Goal: Task Accomplishment & Management: Complete application form

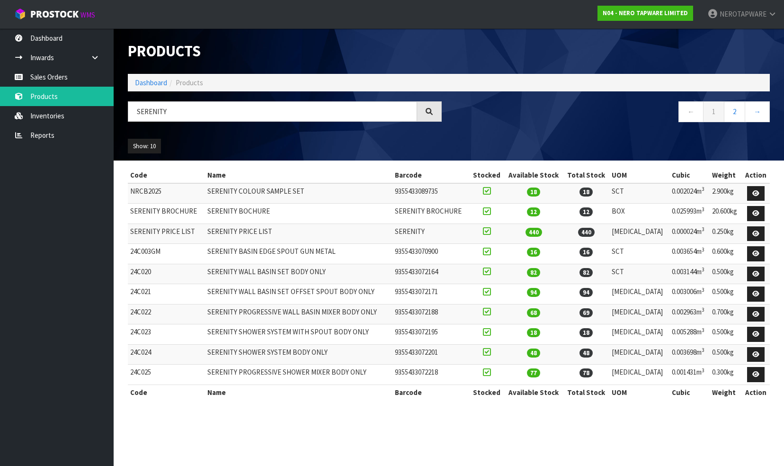
click at [43, 73] on link "Sales Orders" at bounding box center [57, 76] width 114 height 19
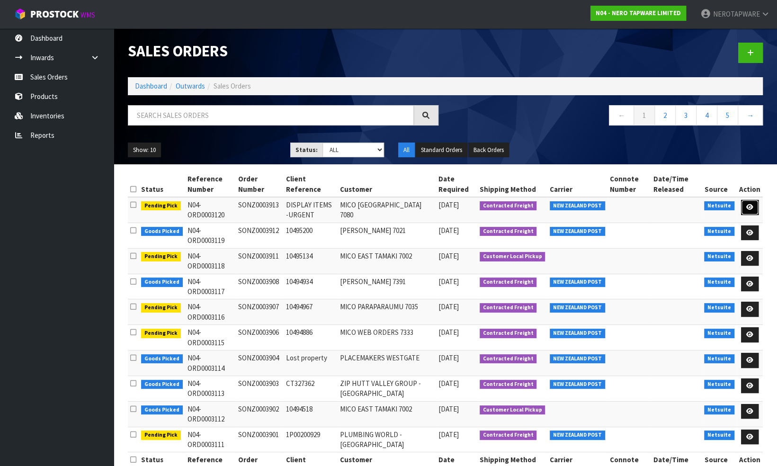
click at [748, 206] on icon at bounding box center [749, 207] width 7 height 6
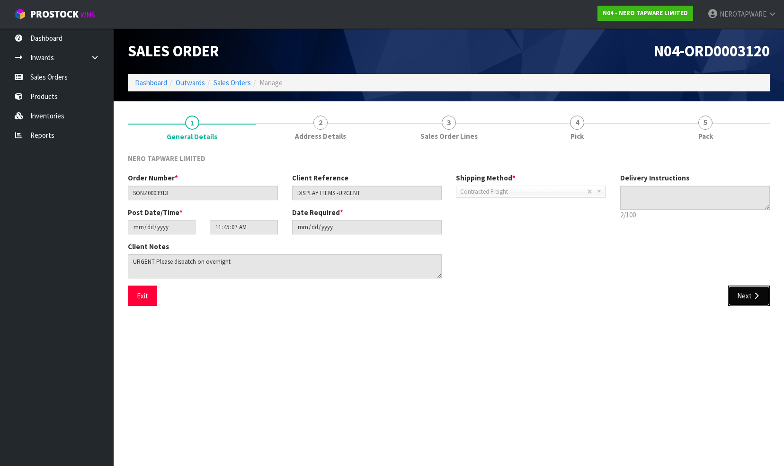
click at [746, 297] on button "Next" at bounding box center [749, 296] width 42 height 20
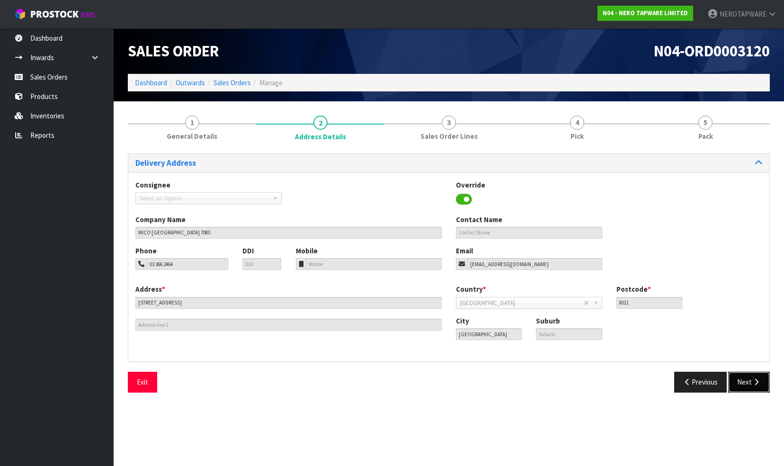
click at [742, 386] on button "Next" at bounding box center [749, 382] width 42 height 20
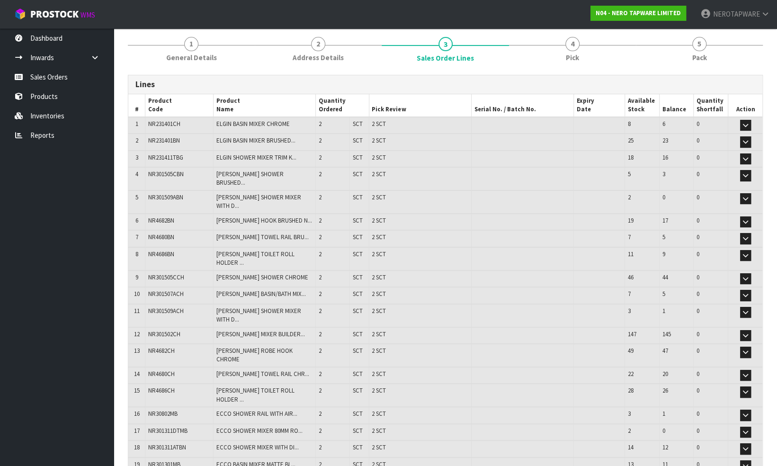
scroll to position [180, 0]
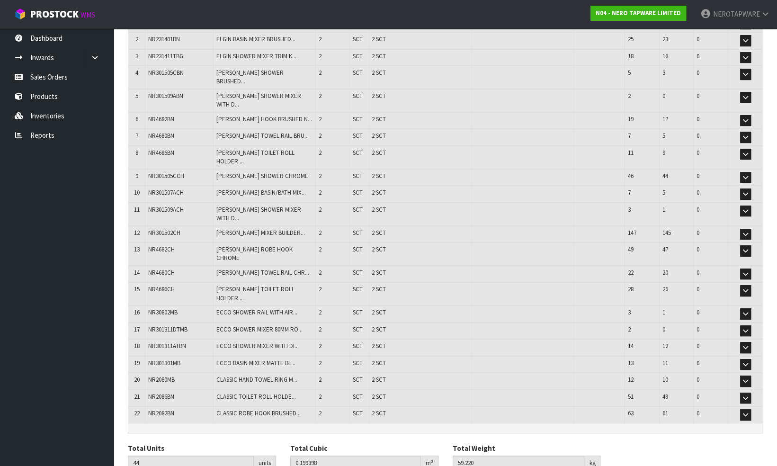
drag, startPoint x: 139, startPoint y: 443, endPoint x: 198, endPoint y: 425, distance: 61.7
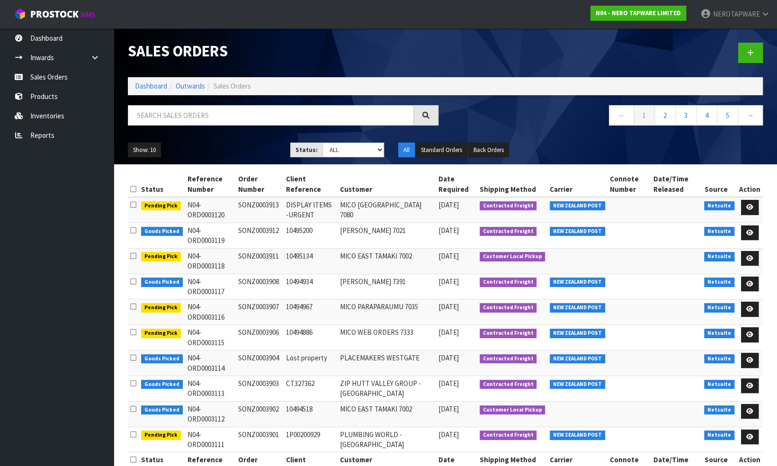
drag, startPoint x: 184, startPoint y: 203, endPoint x: 279, endPoint y: 207, distance: 94.3
click at [279, 207] on tr "Pending Pick N04-ORD0003120 SONZ0003913 DISPLAY ITEMS -URGENT MICO CHRISTCHURCH…" at bounding box center [445, 210] width 635 height 26
copy tr "N04-ORD0003120 SONZ0003913"
click at [338, 218] on td "DISPLAY ITEMS -URGENT" at bounding box center [310, 210] width 54 height 26
click at [749, 205] on icon at bounding box center [749, 207] width 7 height 6
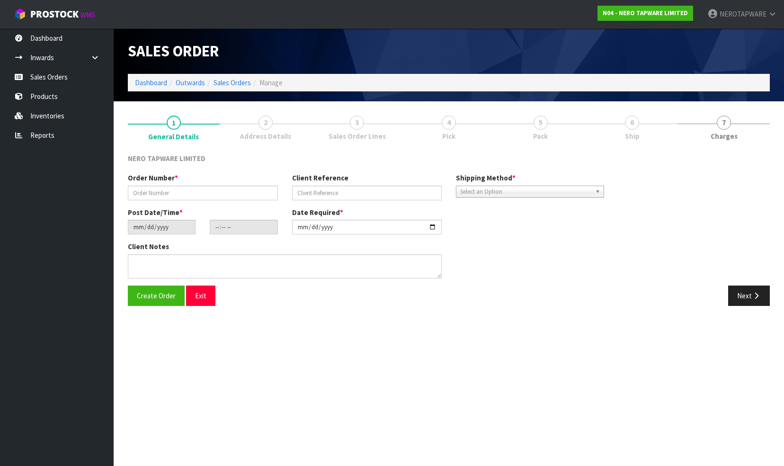
type input "SONZ0003913"
type input "DISPLAY ITEMS -URGENT"
type input "[DATE]"
type input "11:45:07.000"
type input "[DATE]"
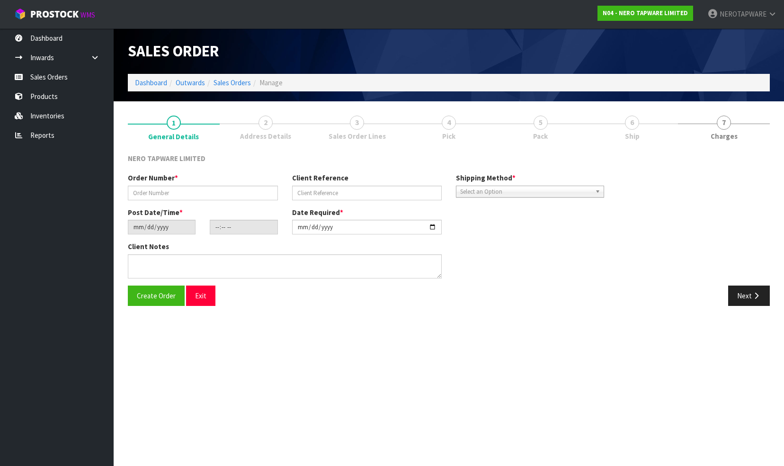
type textarea "URGENT Please dispatch on overnight"
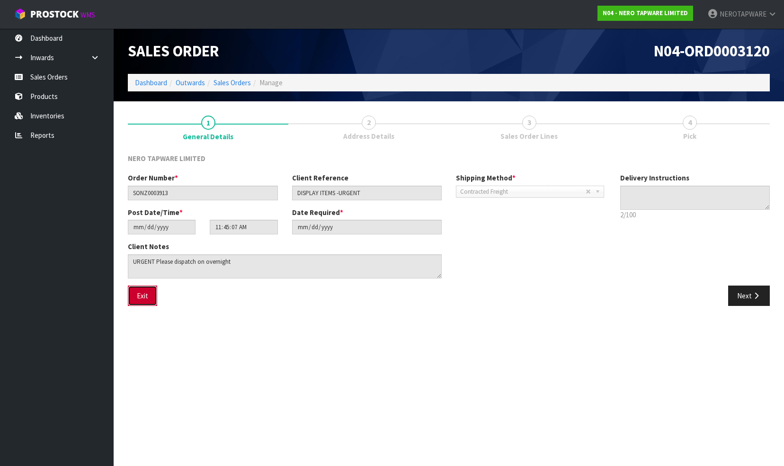
click at [141, 296] on button "Exit" at bounding box center [142, 296] width 29 height 20
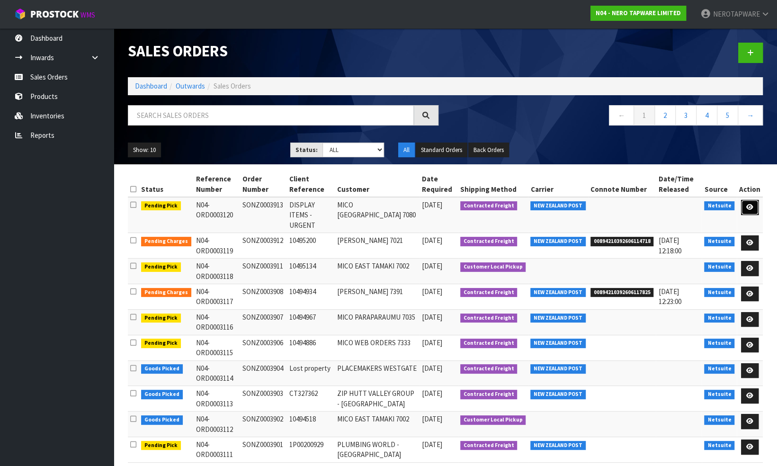
click at [750, 205] on icon at bounding box center [749, 207] width 7 height 6
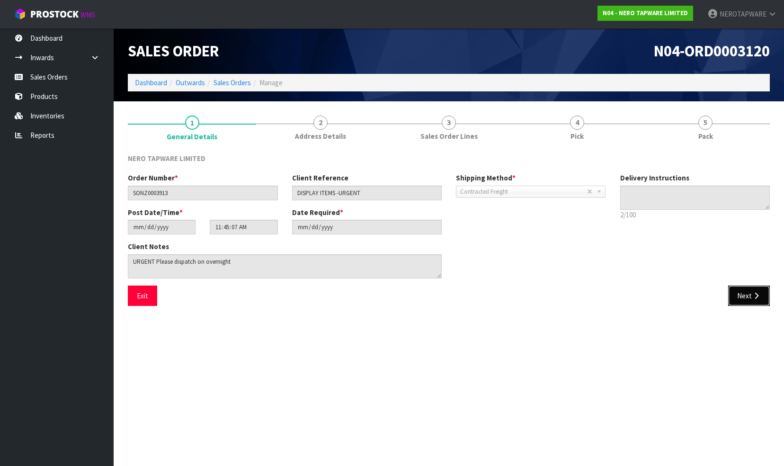
click at [743, 293] on button "Next" at bounding box center [749, 296] width 42 height 20
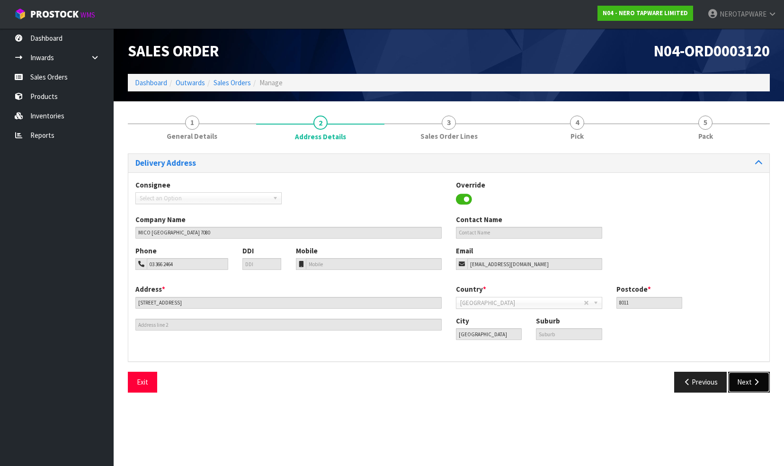
click at [747, 373] on button "Next" at bounding box center [749, 382] width 42 height 20
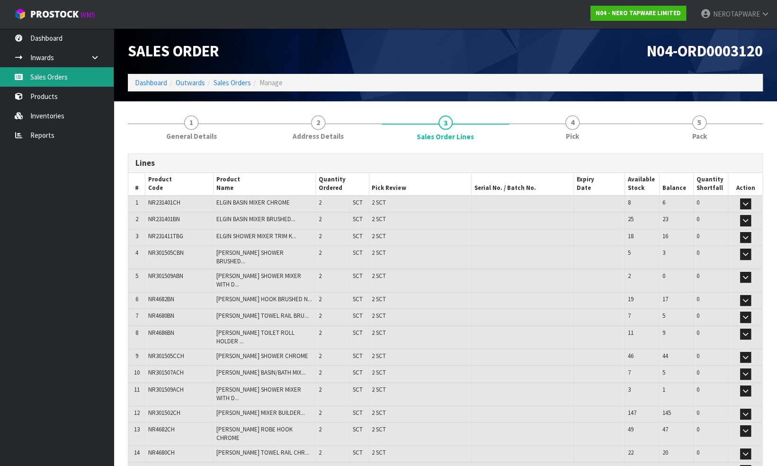
click at [51, 80] on link "Sales Orders" at bounding box center [57, 76] width 114 height 19
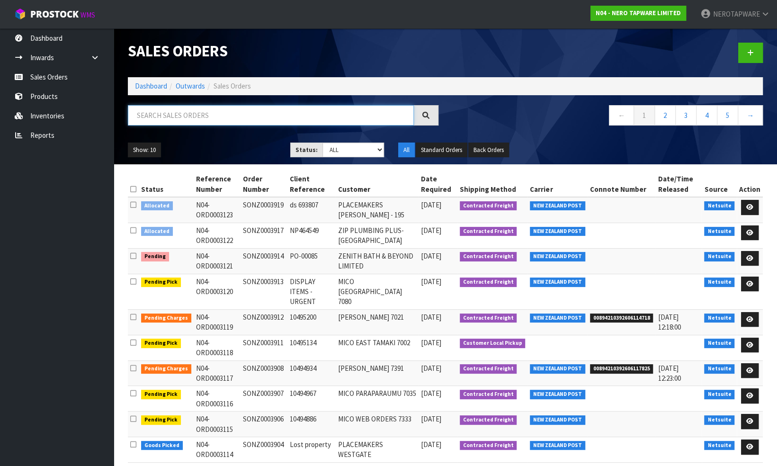
click at [217, 117] on input "text" at bounding box center [271, 115] width 286 height 20
click at [750, 257] on icon at bounding box center [749, 258] width 7 height 6
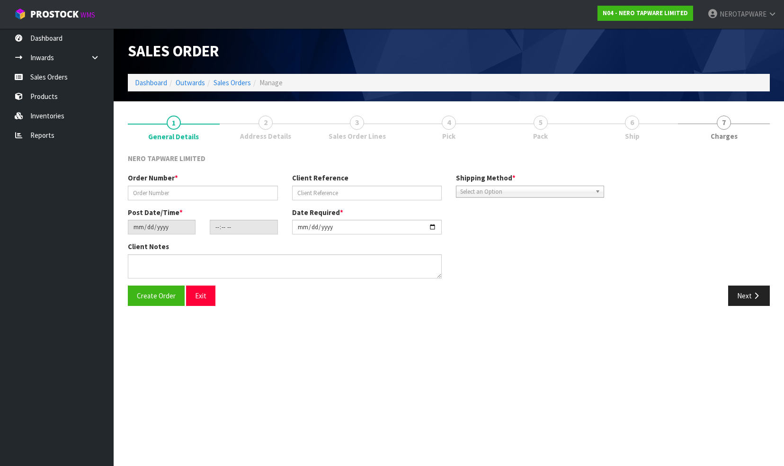
type input "SONZ0003914"
type input "PO-00085"
type input "[DATE]"
type input "12:45:05.000"
type input "[DATE]"
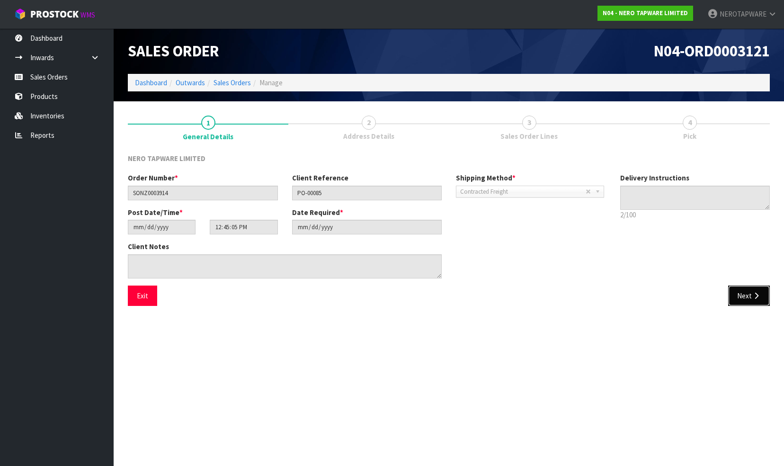
click at [748, 294] on button "Next" at bounding box center [749, 296] width 42 height 20
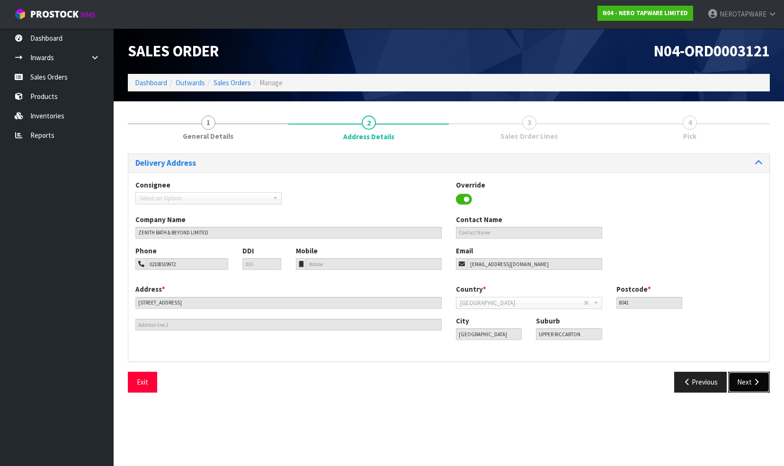
click at [735, 384] on button "Next" at bounding box center [749, 382] width 42 height 20
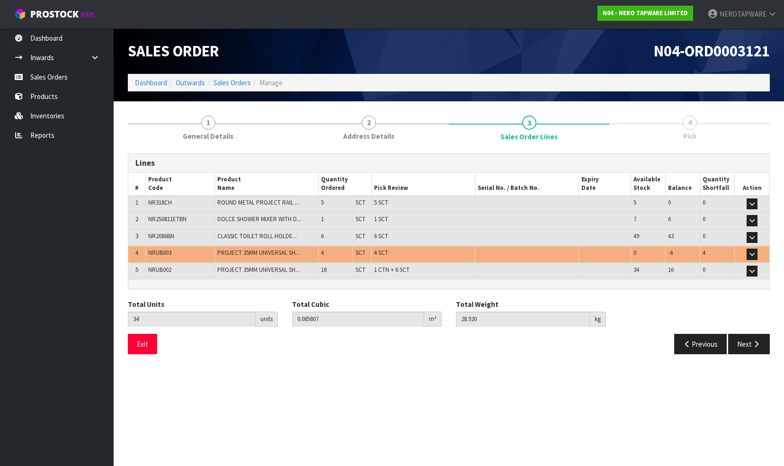
click at [155, 252] on span "NRUB003" at bounding box center [159, 253] width 23 height 8
copy span "NRUB003"
drag, startPoint x: 59, startPoint y: 76, endPoint x: 66, endPoint y: 78, distance: 7.4
click at [59, 76] on link "Sales Orders" at bounding box center [57, 76] width 114 height 19
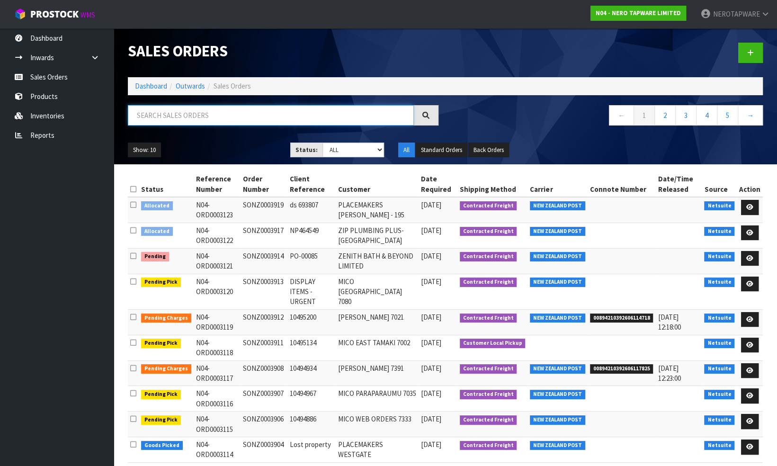
click at [218, 117] on input "text" at bounding box center [271, 115] width 286 height 20
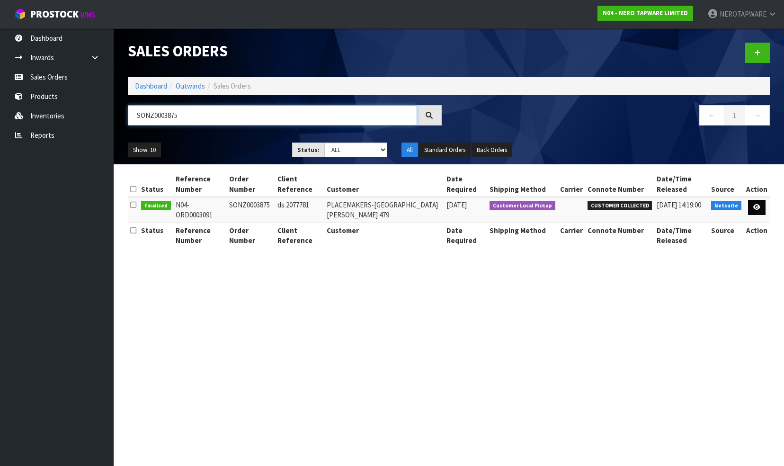
type input "SONZ0003875"
click at [758, 204] on icon at bounding box center [757, 207] width 7 height 6
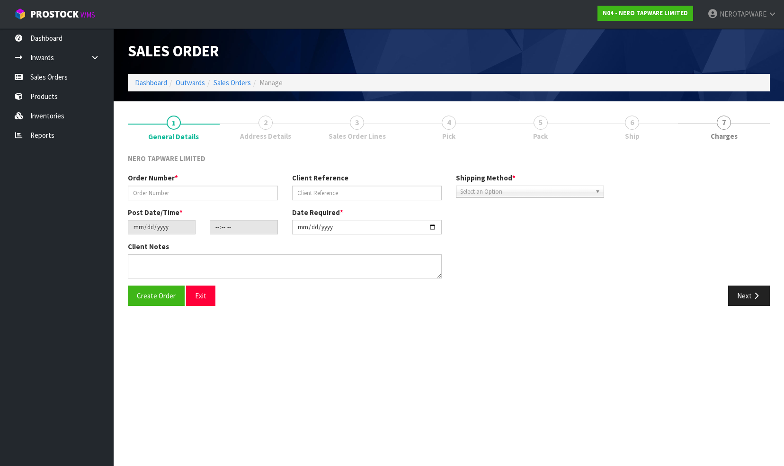
type input "SONZ0003875"
type input "ds 2077781"
type input "[DATE]"
type input "16:30:11.000"
type input "[DATE]"
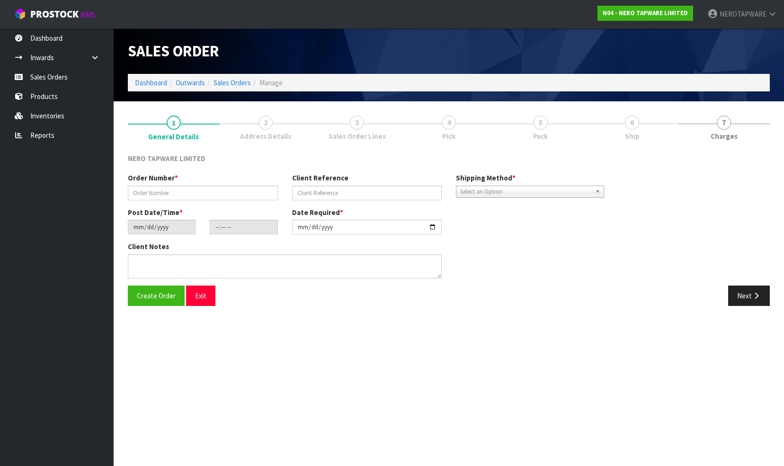
type textarea "customer pick up 01/10"
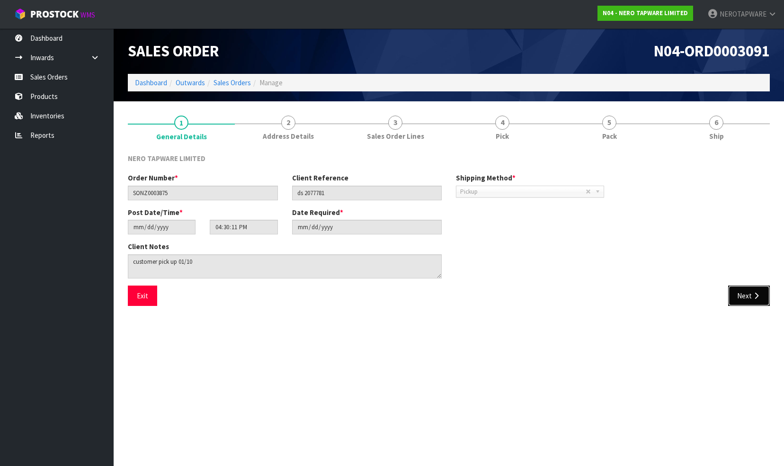
click at [744, 295] on button "Next" at bounding box center [749, 296] width 42 height 20
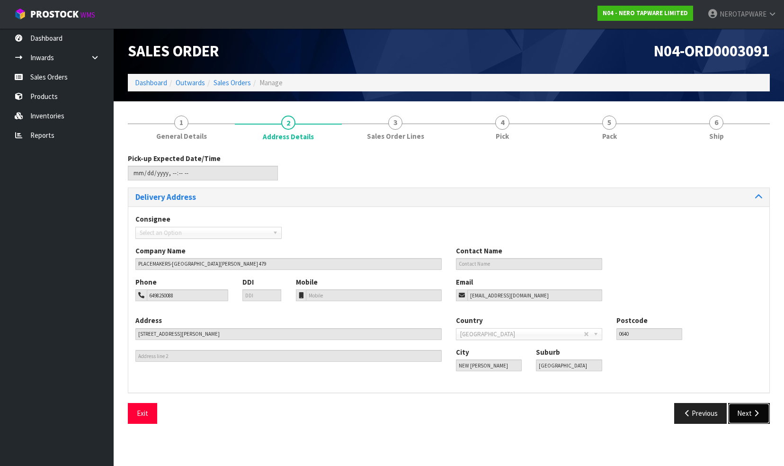
click at [745, 412] on button "Next" at bounding box center [749, 413] width 42 height 20
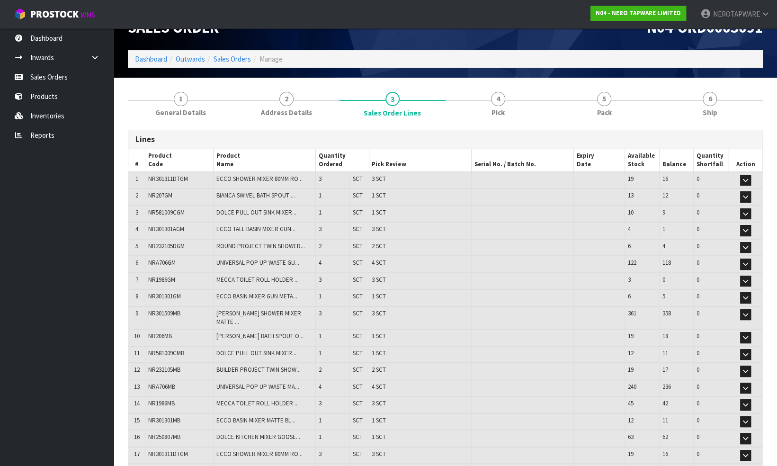
scroll to position [213, 0]
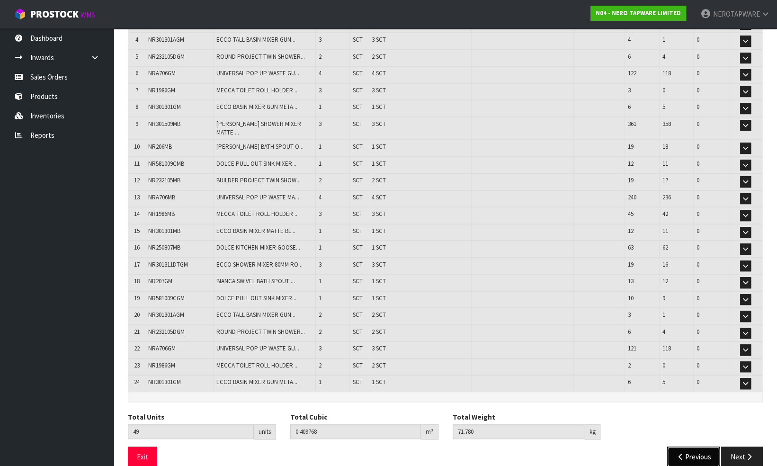
click at [680, 447] on button "Previous" at bounding box center [693, 457] width 53 height 20
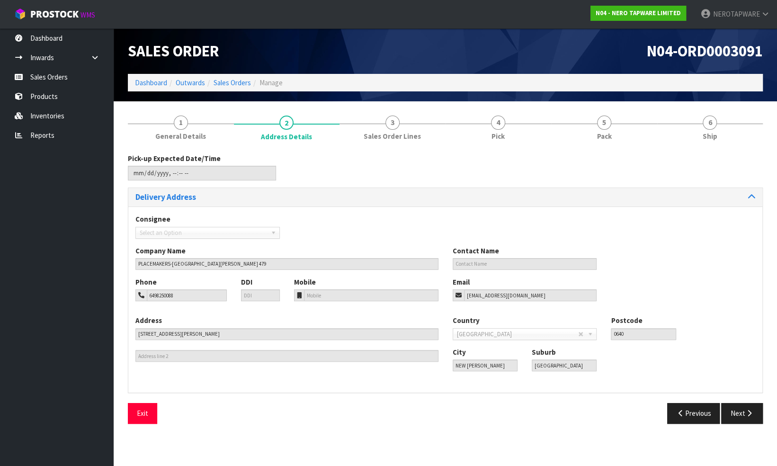
scroll to position [0, 0]
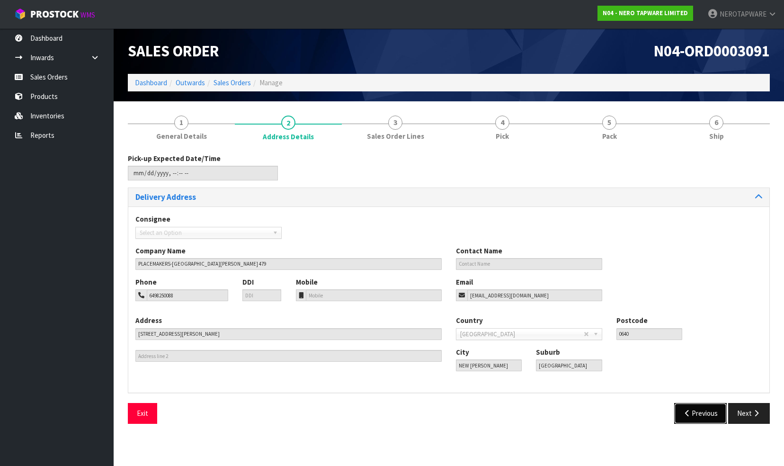
click at [687, 415] on icon "button" at bounding box center [687, 413] width 9 height 7
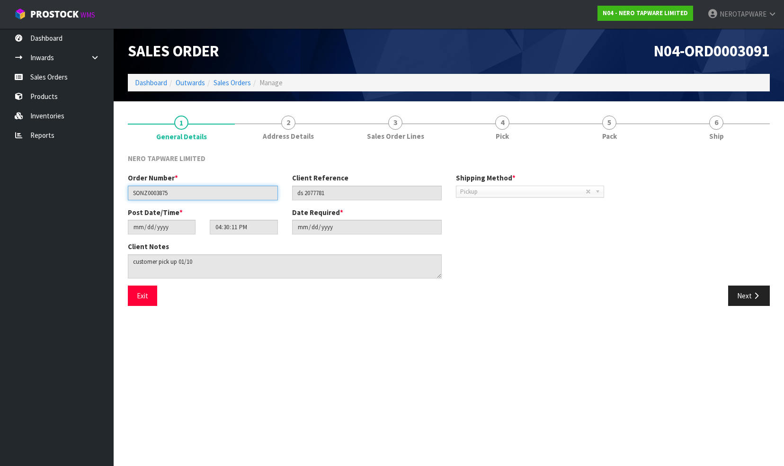
click at [163, 193] on input "SONZ0003875" at bounding box center [203, 193] width 150 height 15
click at [159, 193] on input "SONZ0003875" at bounding box center [203, 193] width 150 height 15
drag, startPoint x: 49, startPoint y: 71, endPoint x: 67, endPoint y: 76, distance: 18.3
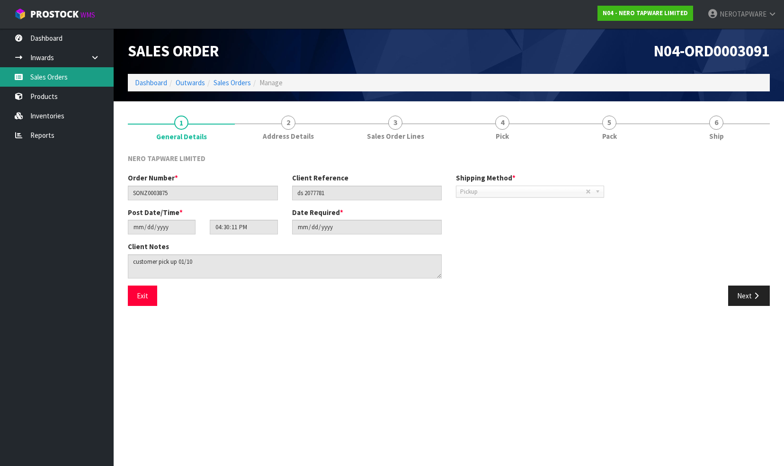
click at [49, 71] on link "Sales Orders" at bounding box center [57, 76] width 114 height 19
